Goal: Transaction & Acquisition: Purchase product/service

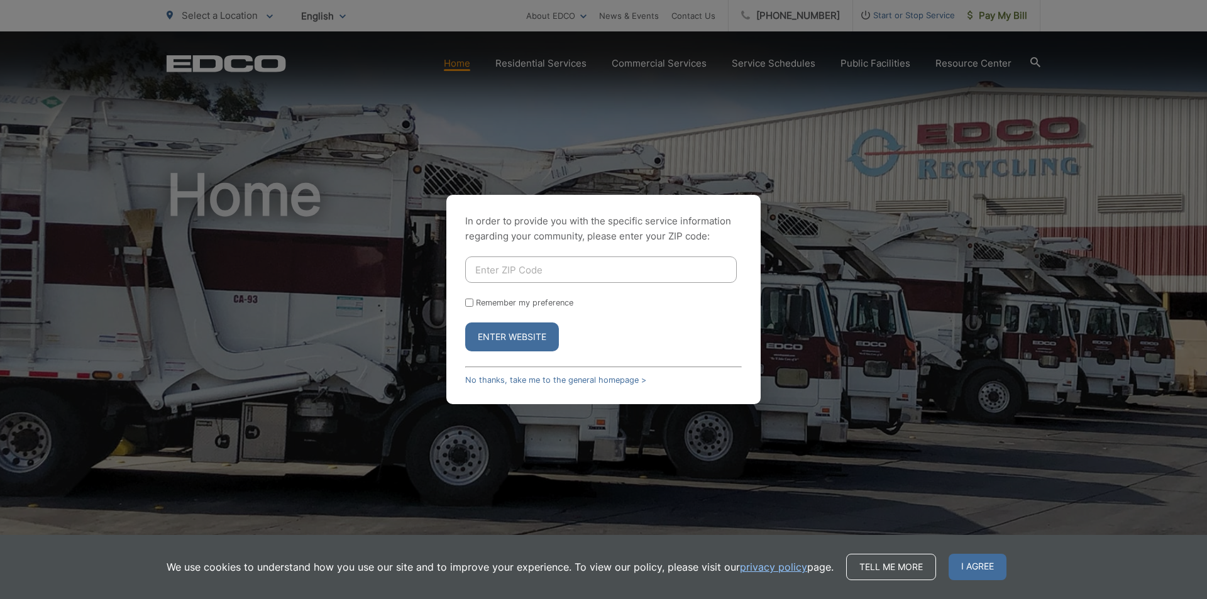
click at [611, 267] on input "Enter ZIP Code" at bounding box center [601, 269] width 272 height 26
type input "91932"
click at [521, 338] on button "Enter Website" at bounding box center [512, 336] width 94 height 29
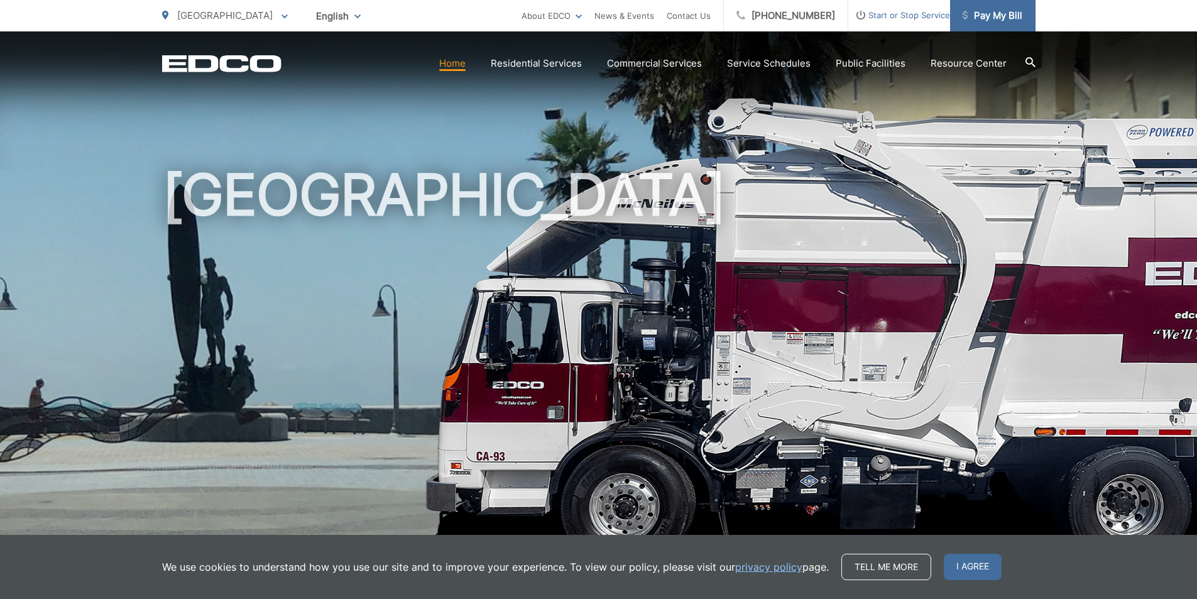
click at [988, 13] on span "Pay My Bill" at bounding box center [993, 15] width 60 height 15
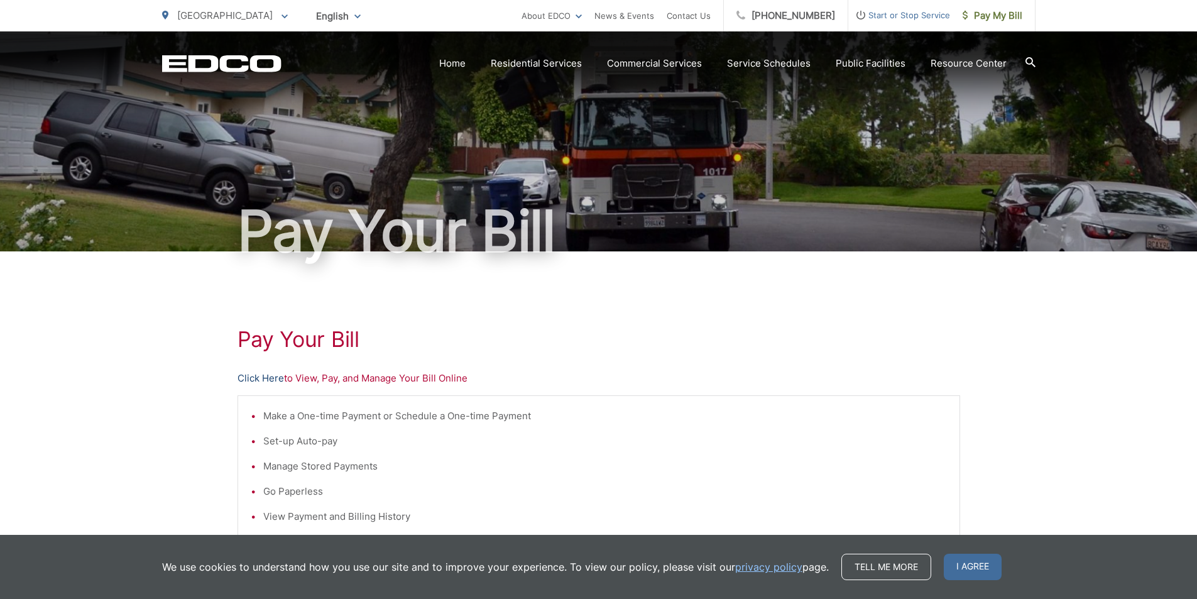
click at [263, 373] on link "Click Here" at bounding box center [261, 378] width 47 height 15
click at [454, 63] on link "Home" at bounding box center [452, 63] width 26 height 15
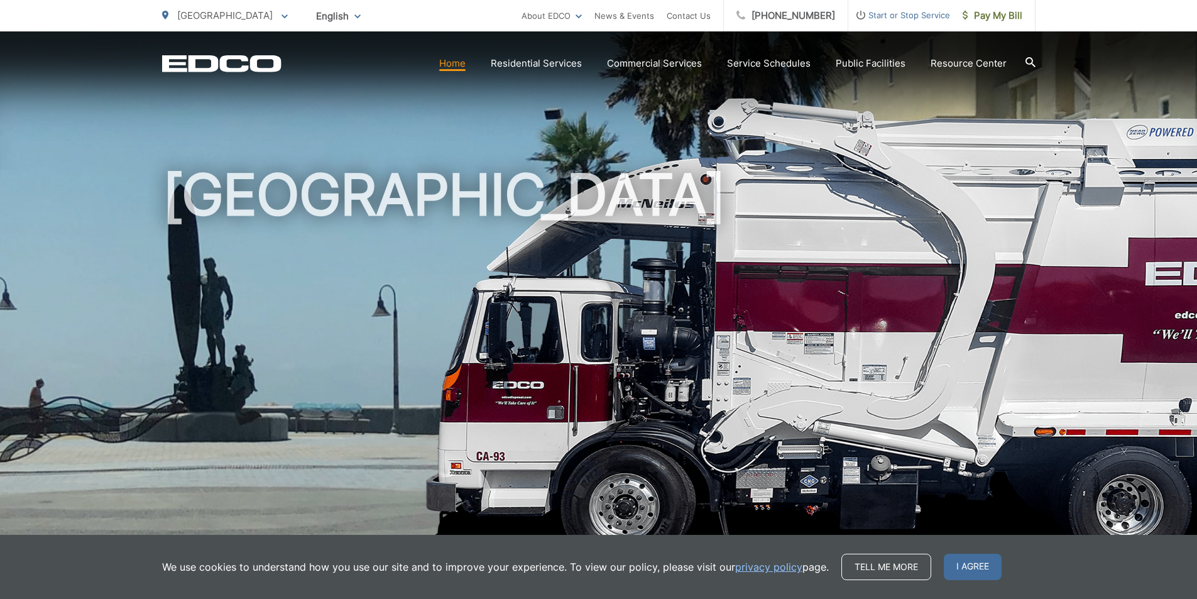
click at [249, 18] on p "[GEOGRAPHIC_DATA]" at bounding box center [225, 15] width 126 height 15
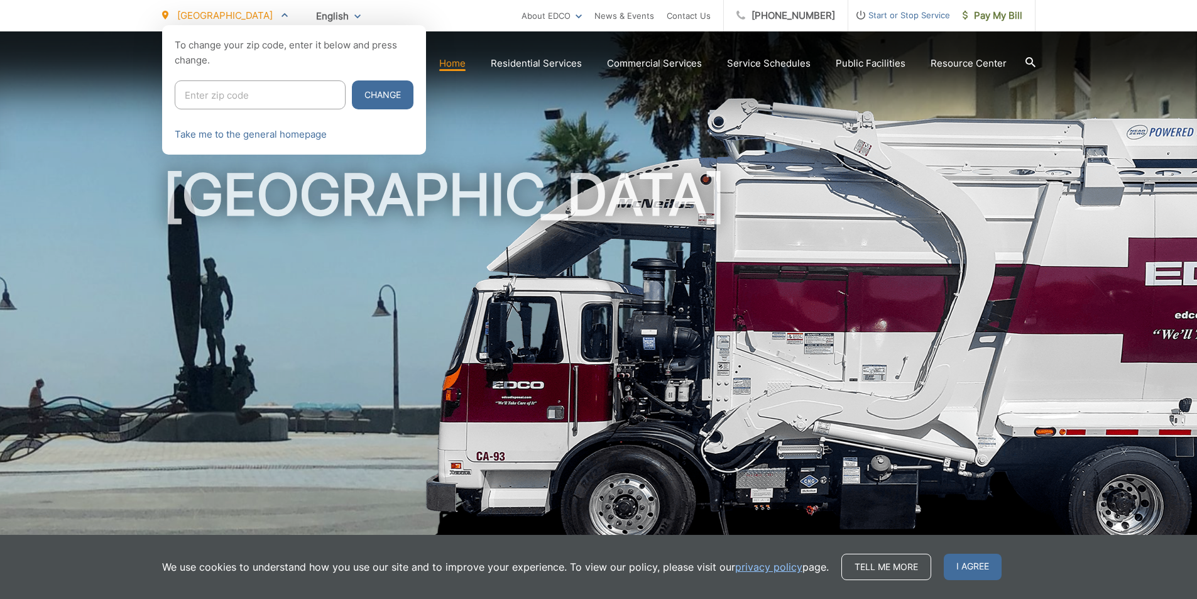
click at [239, 92] on input "Enter zip code" at bounding box center [260, 94] width 171 height 29
click at [244, 95] on input "Enter zip code" at bounding box center [260, 94] width 171 height 29
click at [282, 17] on span at bounding box center [285, 15] width 6 height 15
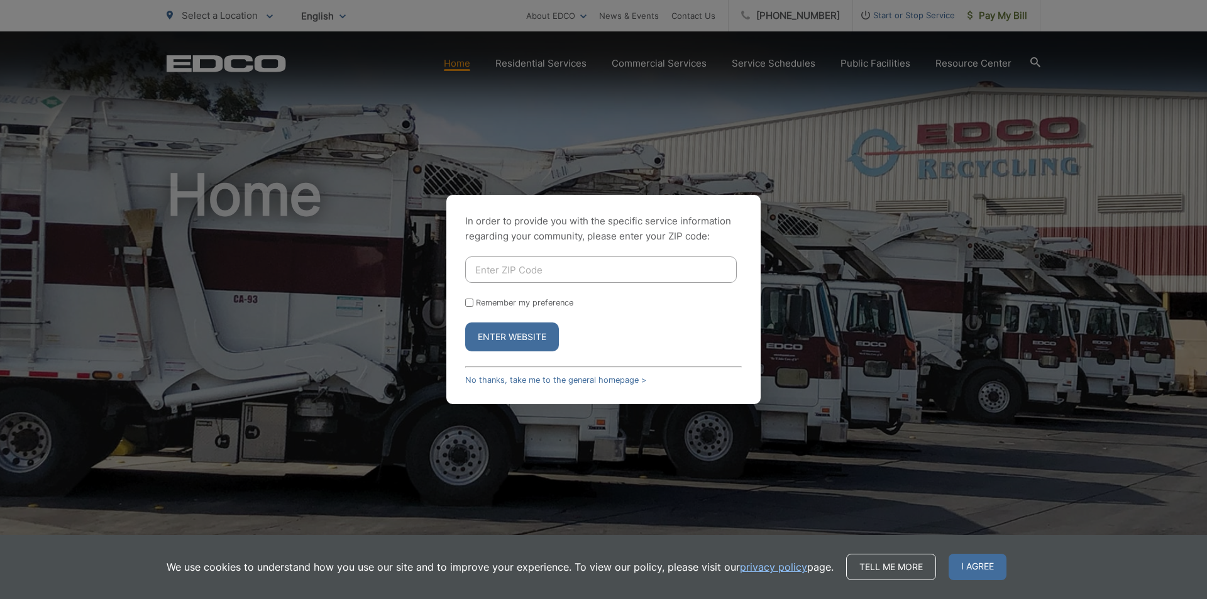
click at [582, 269] on input "Enter ZIP Code" at bounding box center [601, 269] width 272 height 26
type input "92173"
click at [534, 339] on button "Enter Website" at bounding box center [512, 336] width 94 height 29
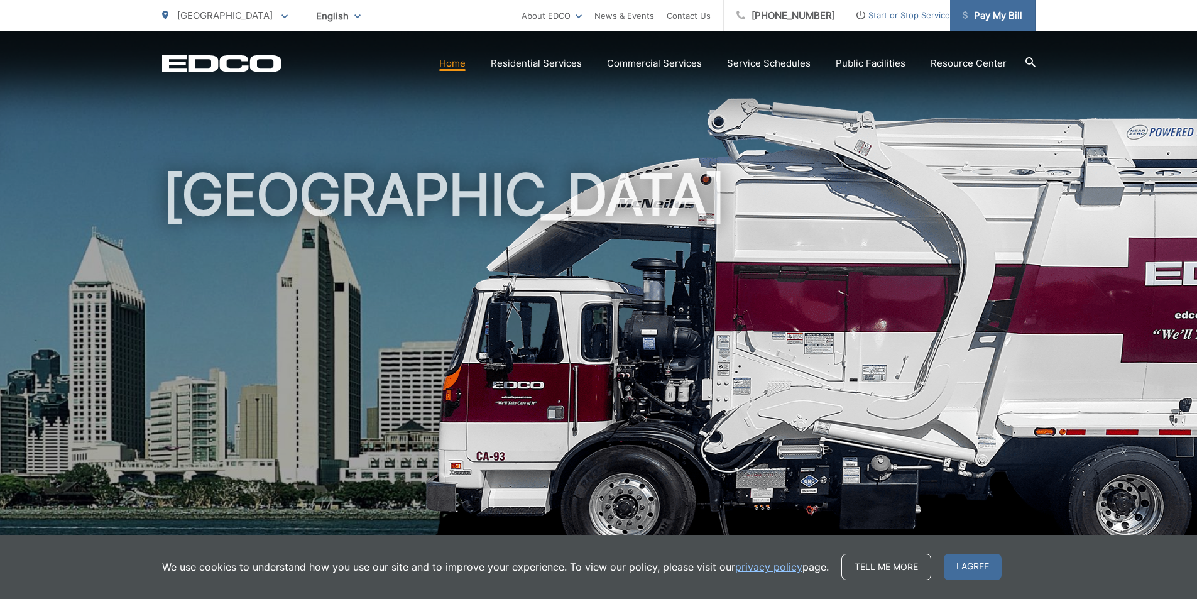
click at [1020, 16] on span "Pay My Bill" at bounding box center [993, 15] width 60 height 15
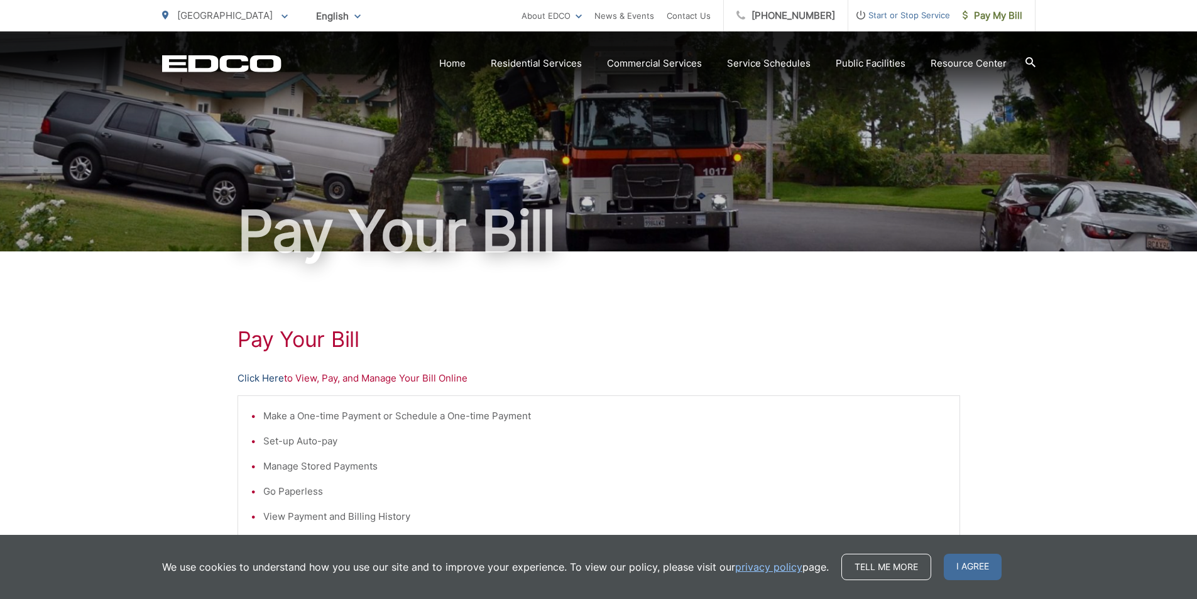
click at [259, 377] on link "Click Here" at bounding box center [261, 378] width 47 height 15
